Goal: Book appointment/travel/reservation

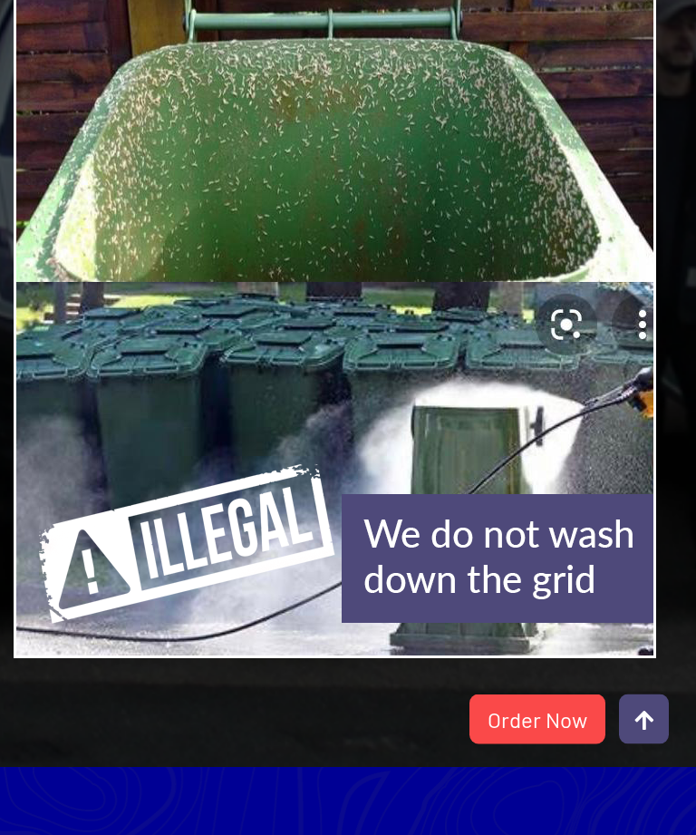
scroll to position [3348, 0]
click at [556, 744] on link "Order Now" at bounding box center [538, 720] width 136 height 50
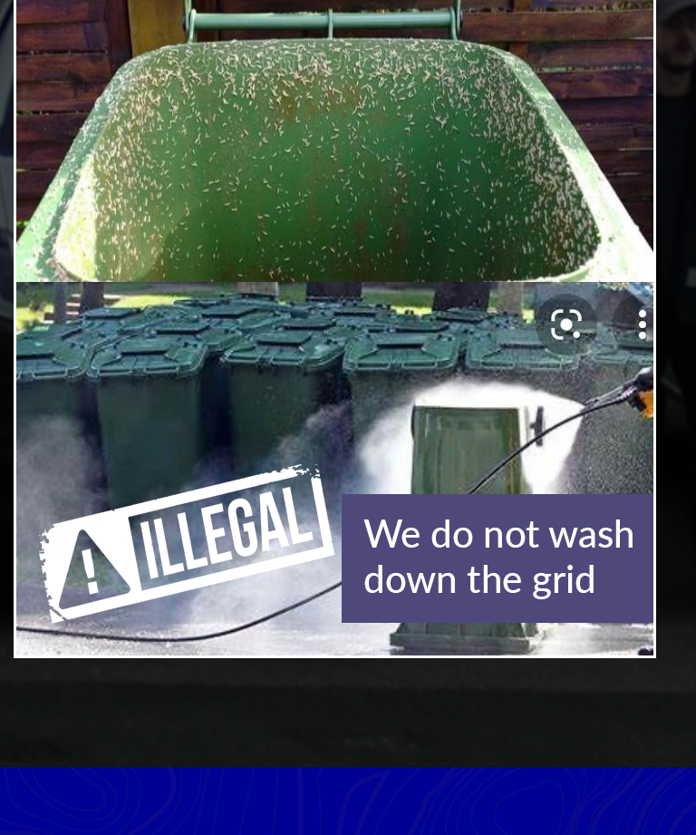
scroll to position [3406, 0]
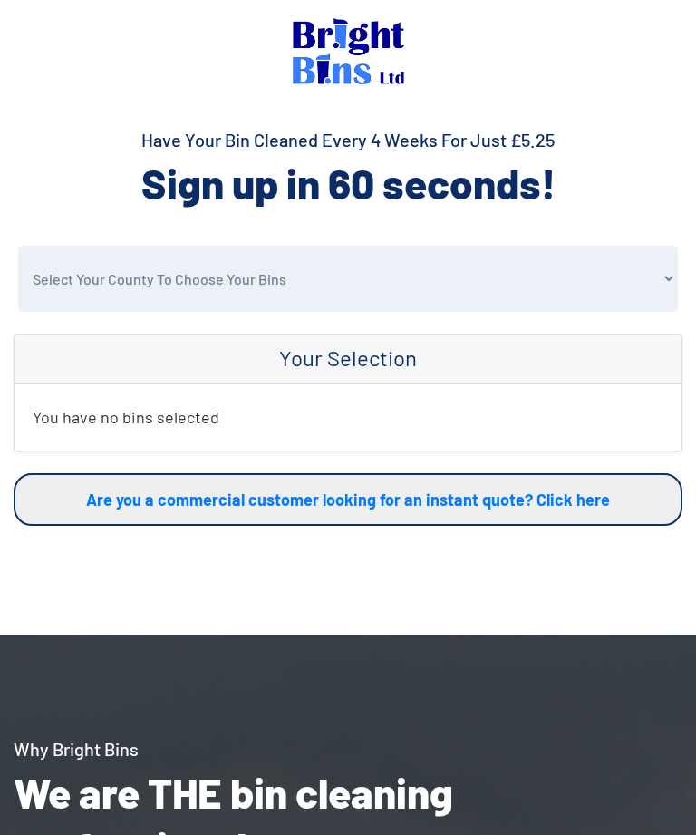
click at [659, 276] on select "Select Your County To Choose Your Bins Cheshire Conwy Denbighshire Flintshire S…" at bounding box center [348, 279] width 660 height 66
select select "Conwy"
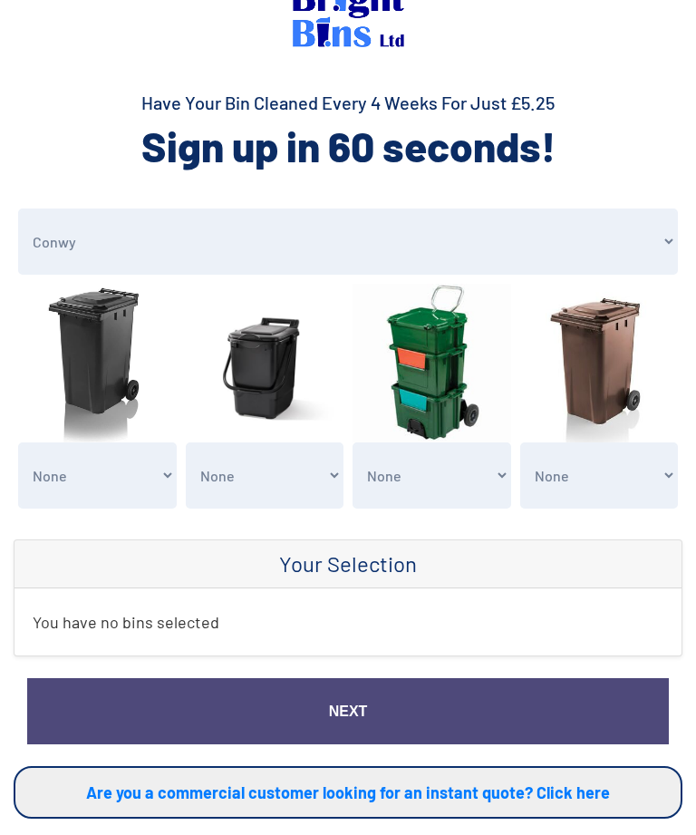
scroll to position [37, 0]
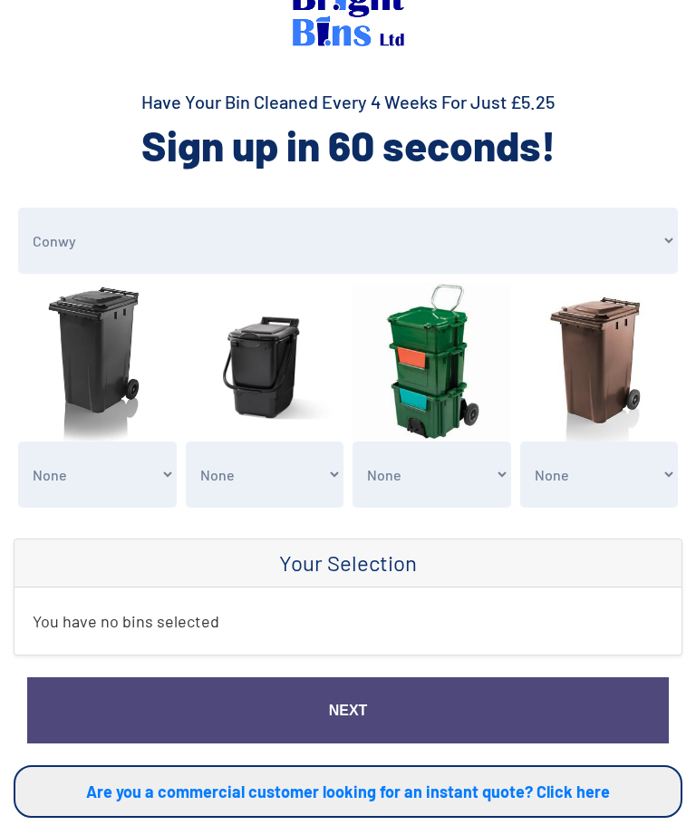
click at [160, 474] on select "None General Waste Bin - X1 (£5.25) General Waste Bin - X2 (£10.50) General Was…" at bounding box center [97, 476] width 159 height 66
select select "1"
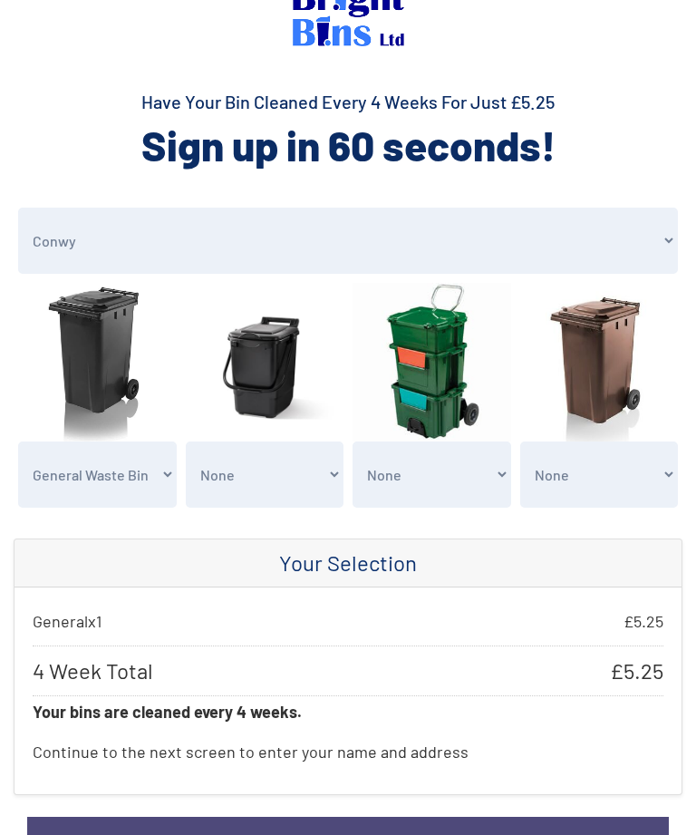
click at [332, 475] on select "None Clean my 1 Food Waste Bin - £2.00 Clean my 2 Food Waste Bins - £4.00 Clean…" at bounding box center [265, 475] width 159 height 66
click at [505, 473] on select "None Recycling Waste Bin - X1 (£5.25) Recycling Waste Bin - X2 (£10.50) Recycli…" at bounding box center [432, 475] width 159 height 66
click at [677, 463] on select "None Garden Waste Bin - X1 (£5.25) Garden Waste Bin - X2 (£10.50) Garden Waste …" at bounding box center [600, 475] width 159 height 66
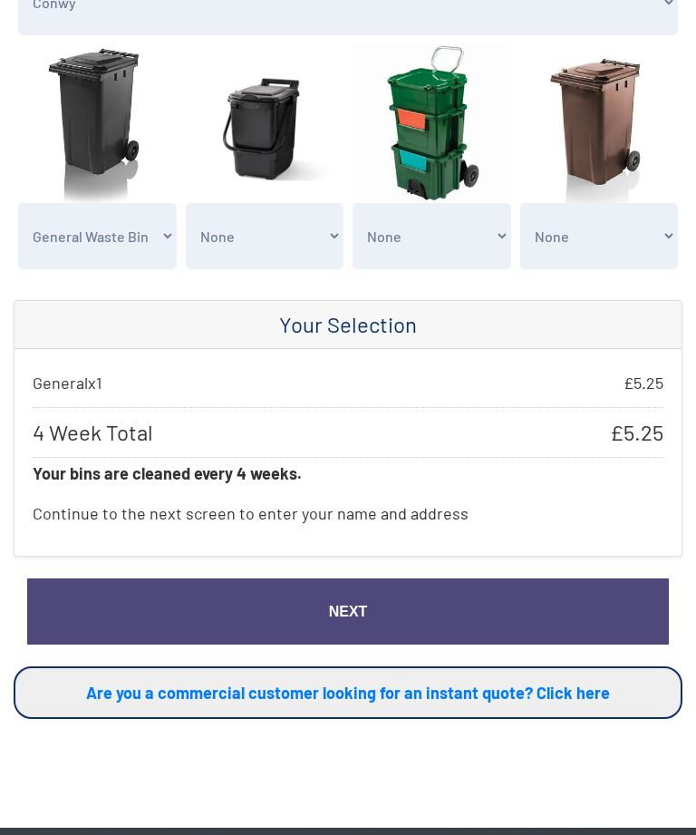
scroll to position [277, 0]
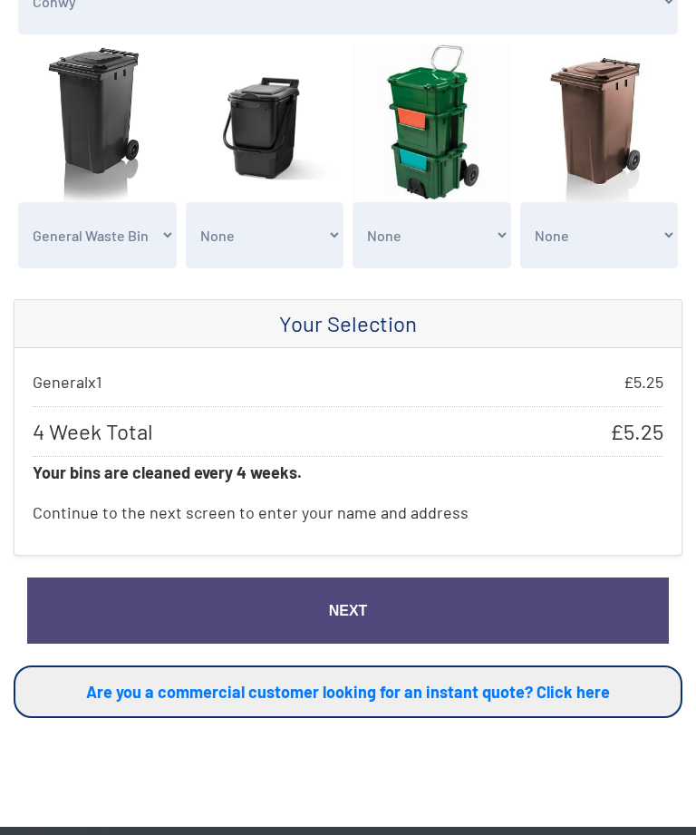
click at [577, 611] on link "Next" at bounding box center [348, 612] width 642 height 66
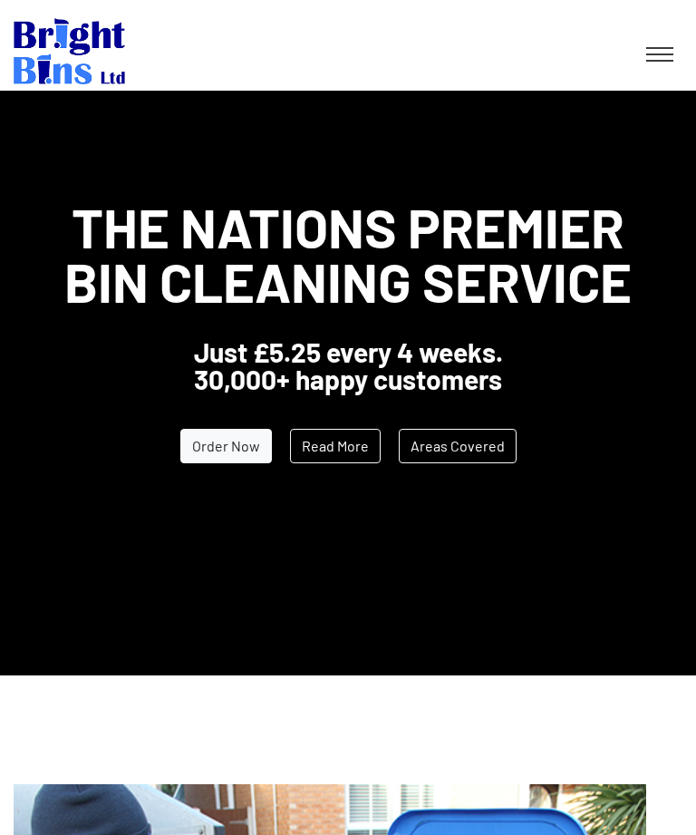
click at [667, 44] on link at bounding box center [659, 54] width 45 height 33
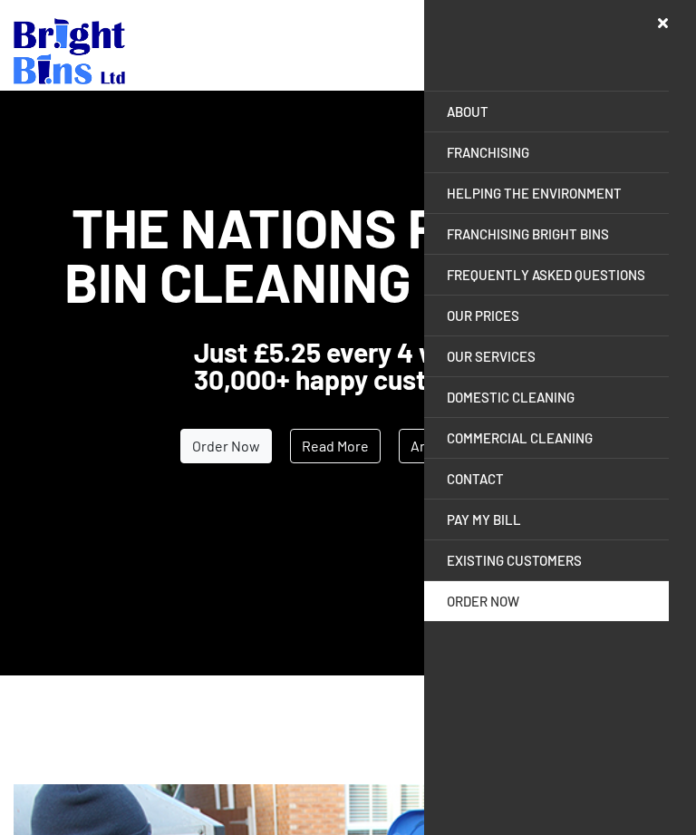
click at [505, 103] on link "ABOUT" at bounding box center [546, 112] width 245 height 40
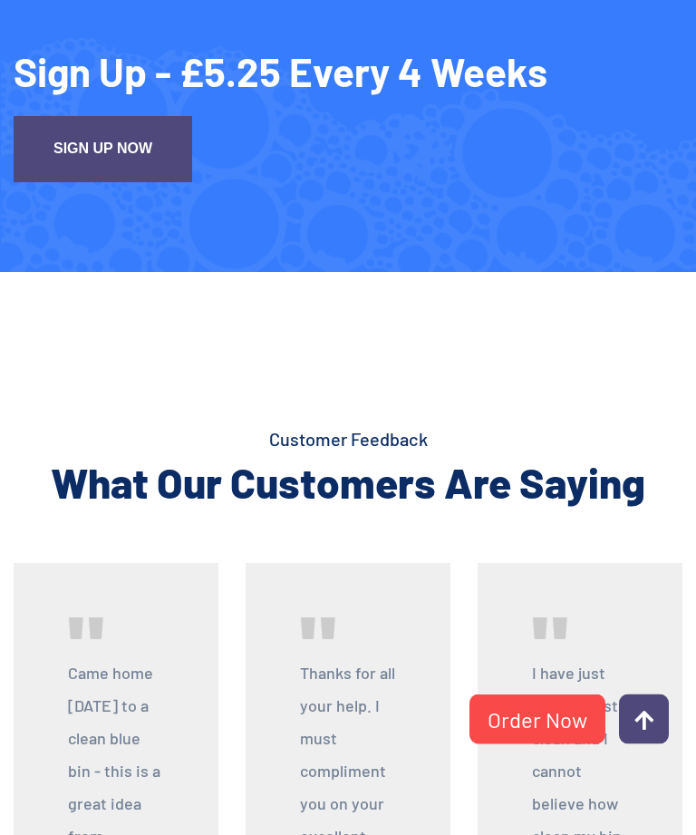
scroll to position [2233, 0]
